Goal: Task Accomplishment & Management: Manage account settings

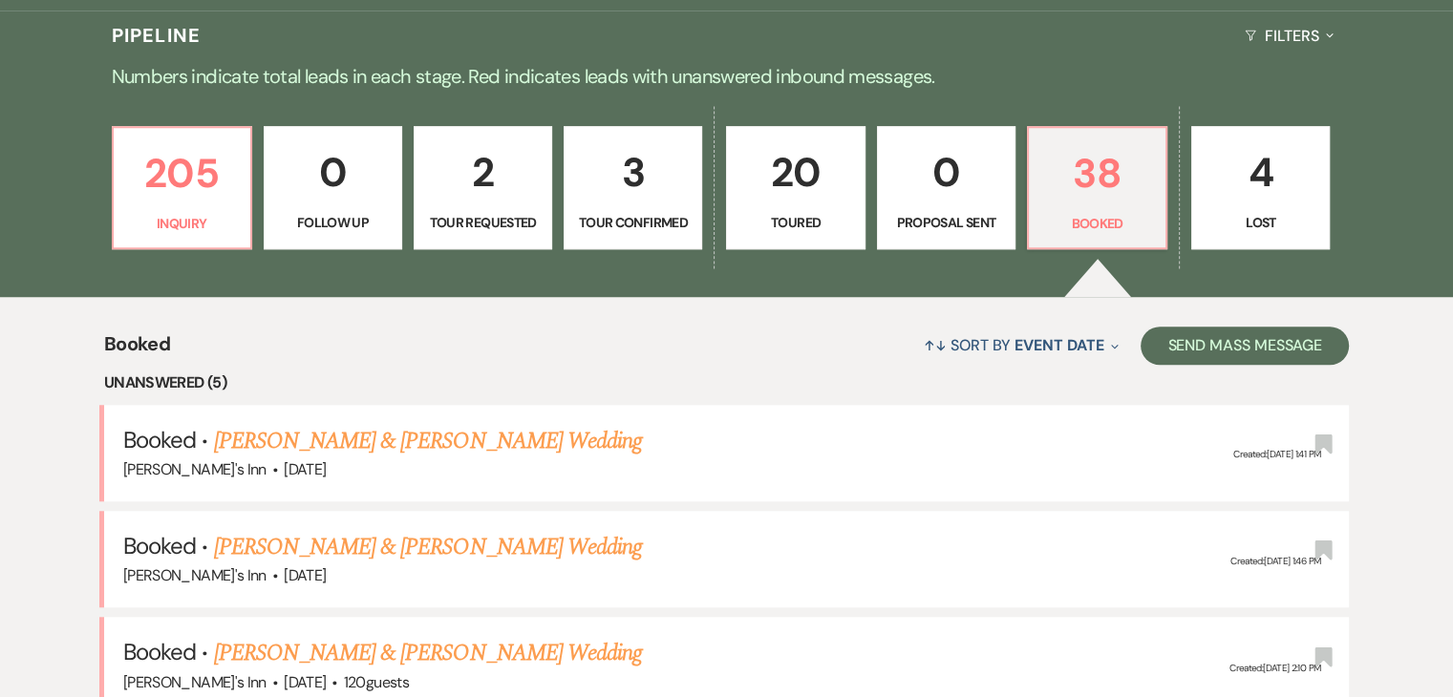
scroll to position [1624, 0]
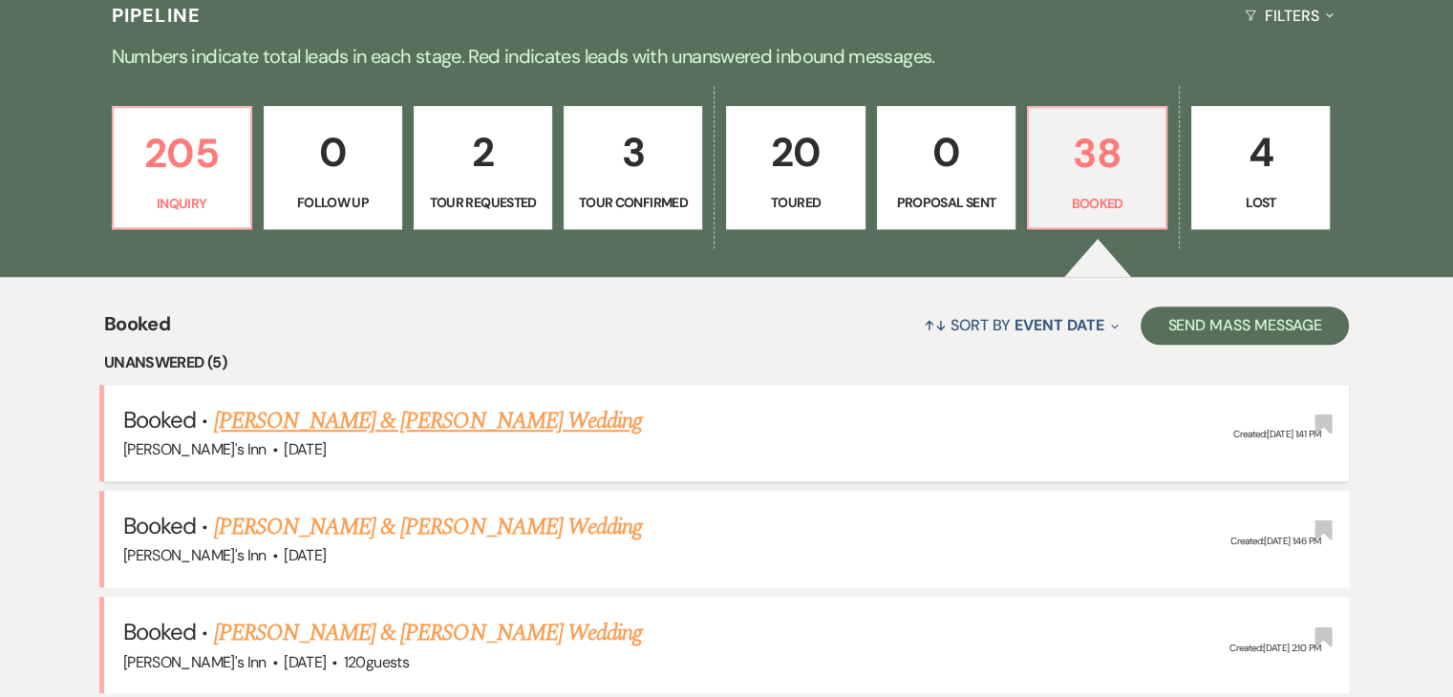
click at [321, 414] on link "[PERSON_NAME] & [PERSON_NAME] Wedding" at bounding box center [428, 421] width 428 height 34
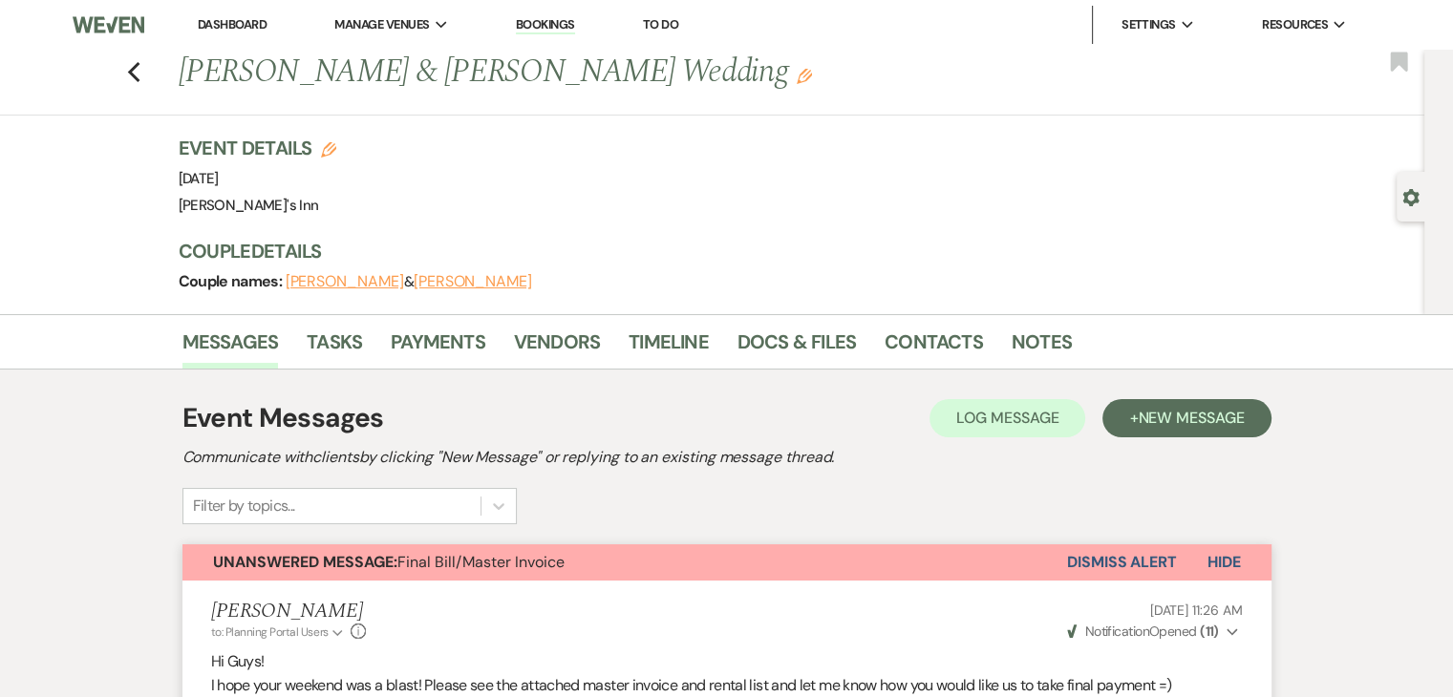
click at [279, 245] on h3 "Couple Details" at bounding box center [714, 251] width 1070 height 27
click at [1418, 203] on icon "Gear" at bounding box center [1410, 197] width 17 height 17
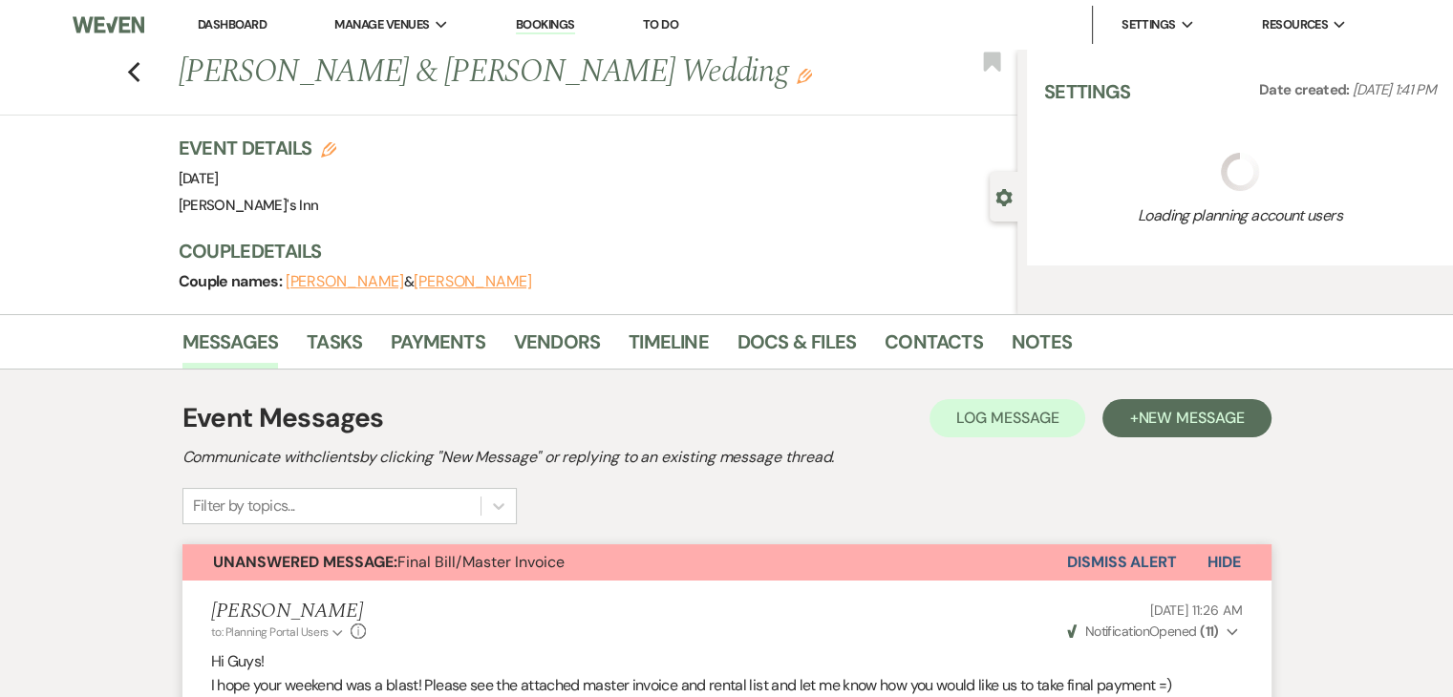
select select "14"
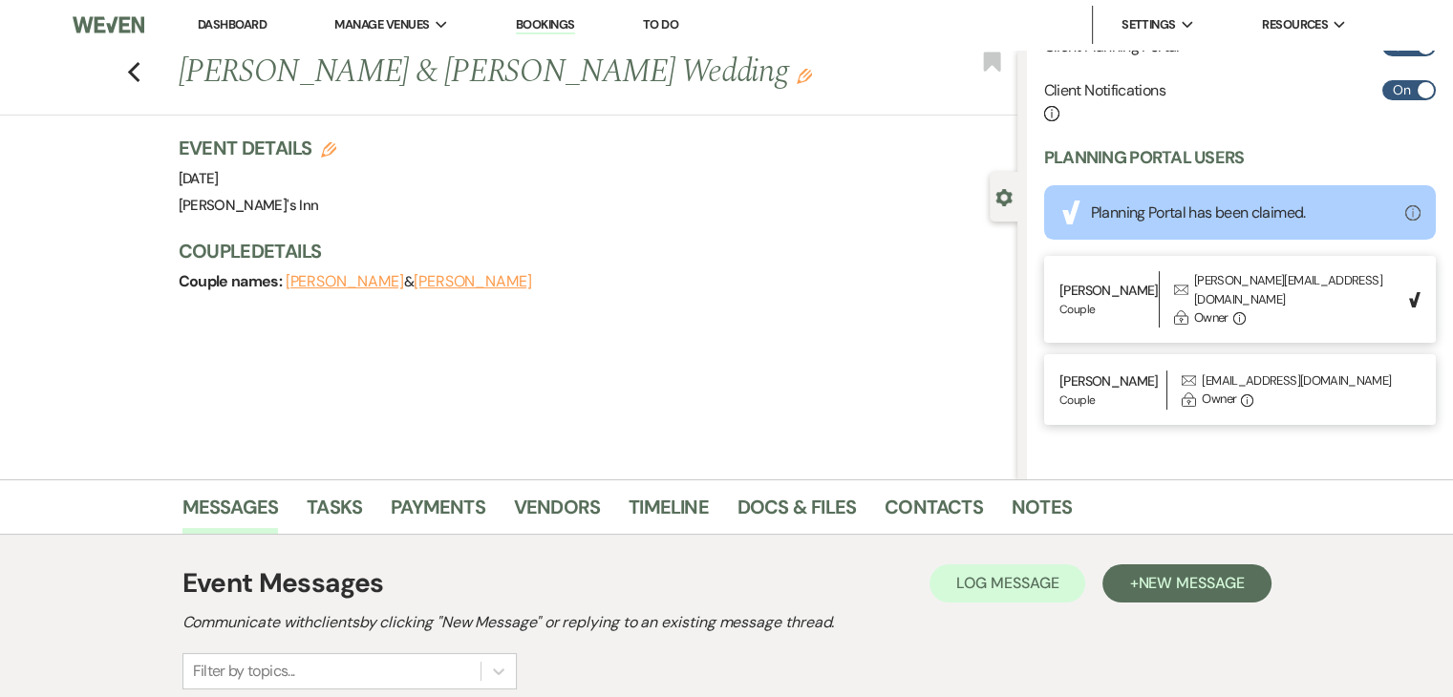
click at [308, 253] on h3 "Couple Details" at bounding box center [589, 251] width 820 height 27
click at [138, 79] on icon "Previous" at bounding box center [134, 72] width 14 height 23
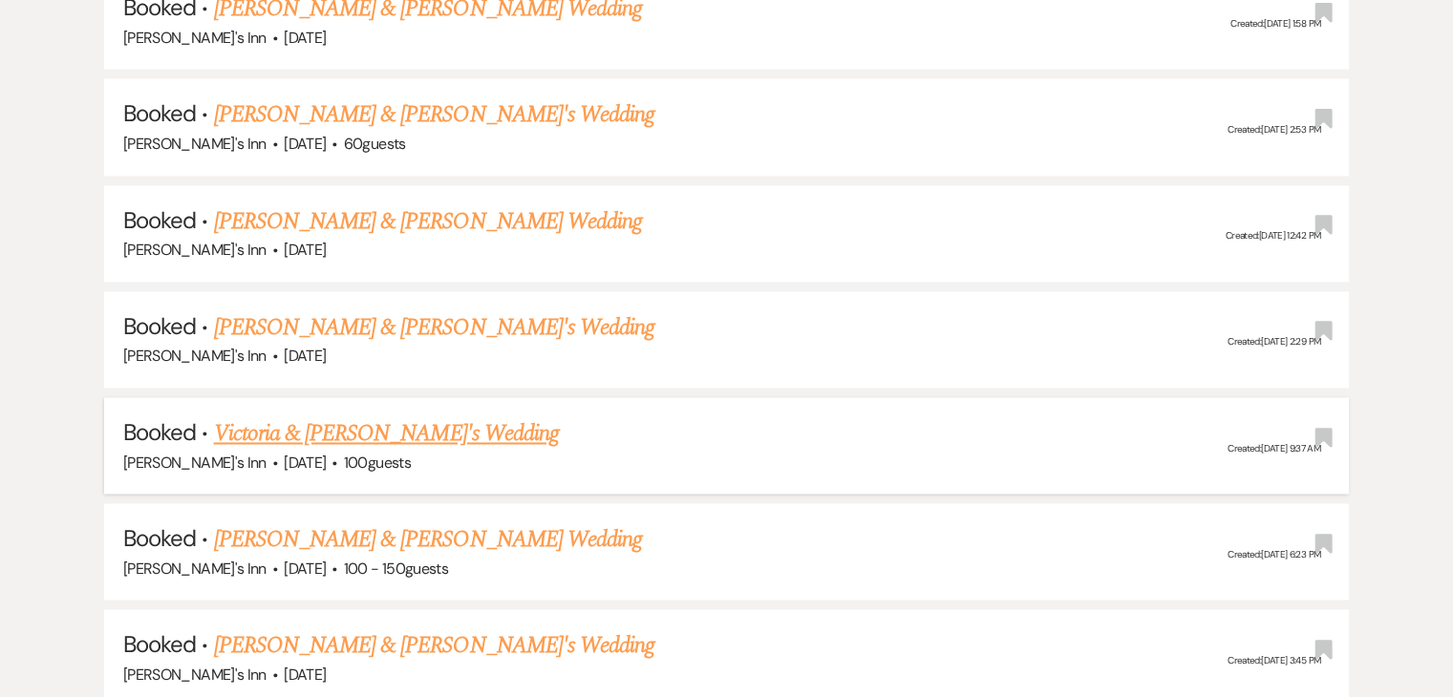
scroll to position [2961, 0]
